Goal: Task Accomplishment & Management: Manage account settings

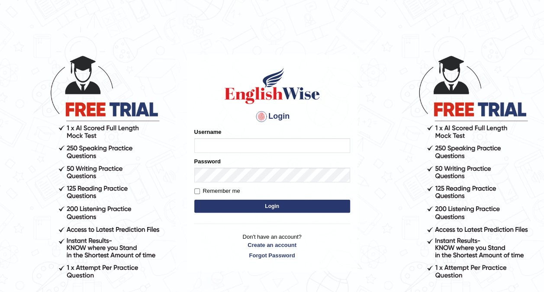
type input "[PERSON_NAME]"
click at [212, 208] on button "Login" at bounding box center [272, 205] width 156 height 13
